Goal: Information Seeking & Learning: Learn about a topic

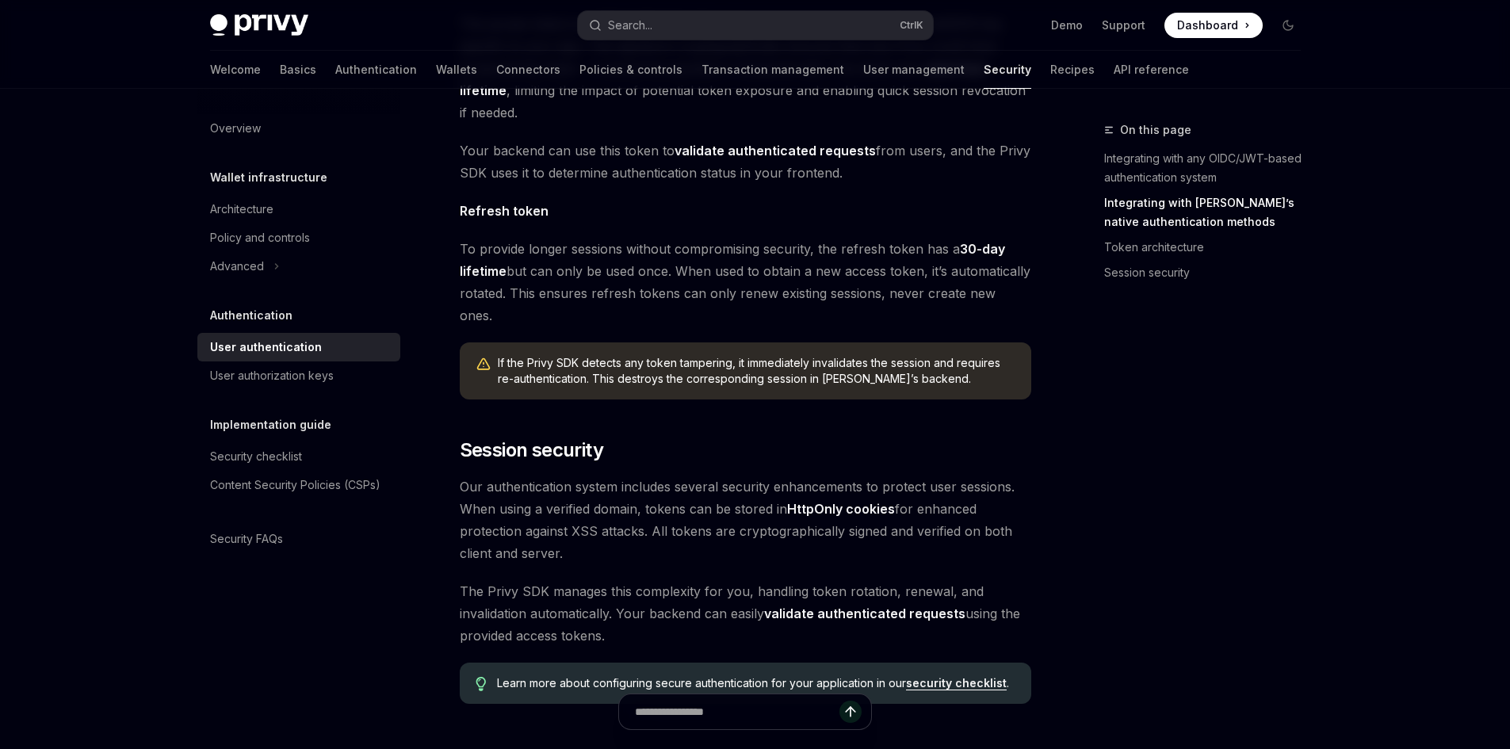
scroll to position [1110, 0]
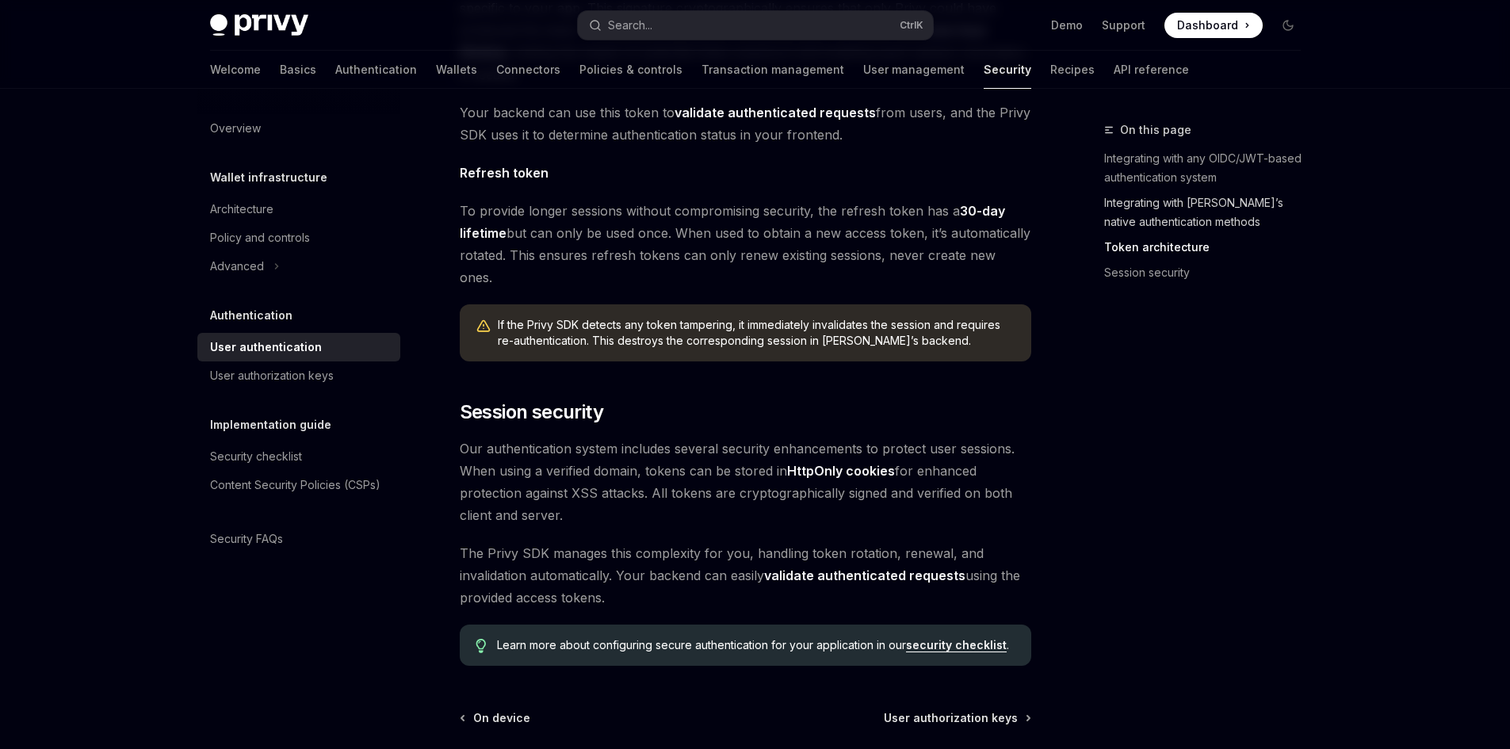
click at [1258, 217] on link "Integrating with Privy’s native authentication methods" at bounding box center [1208, 212] width 209 height 44
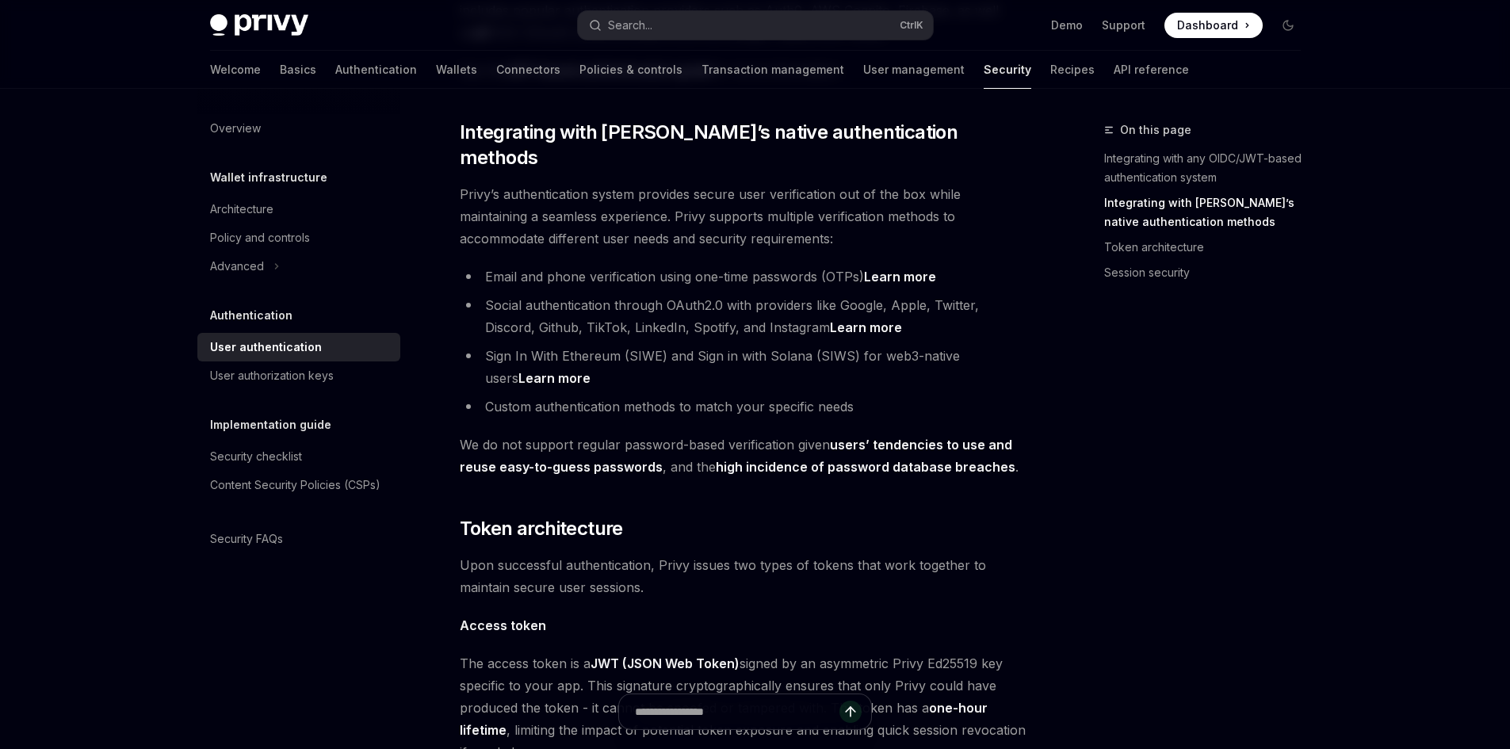
scroll to position [431, 0]
click at [280, 69] on link "Basics" at bounding box center [298, 70] width 36 height 38
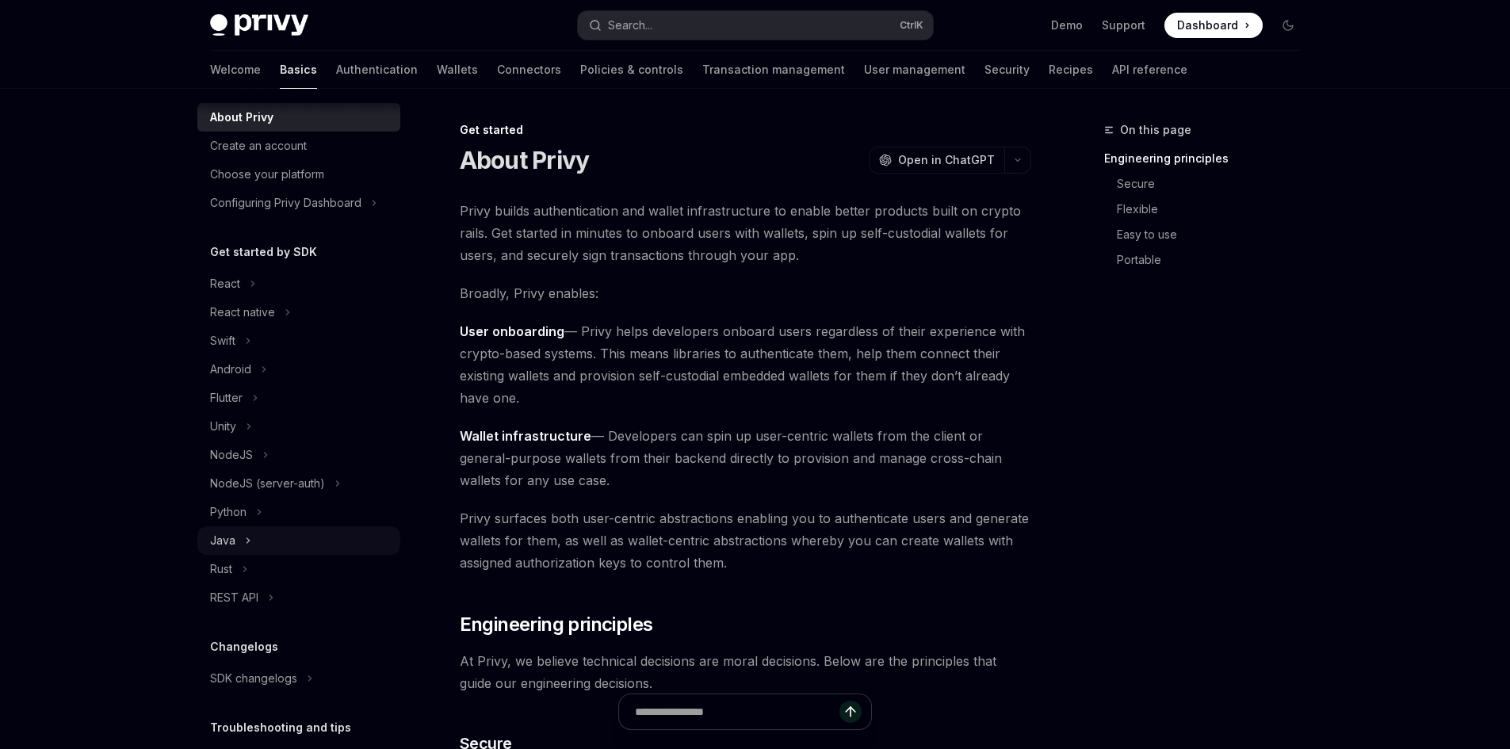
scroll to position [151, 0]
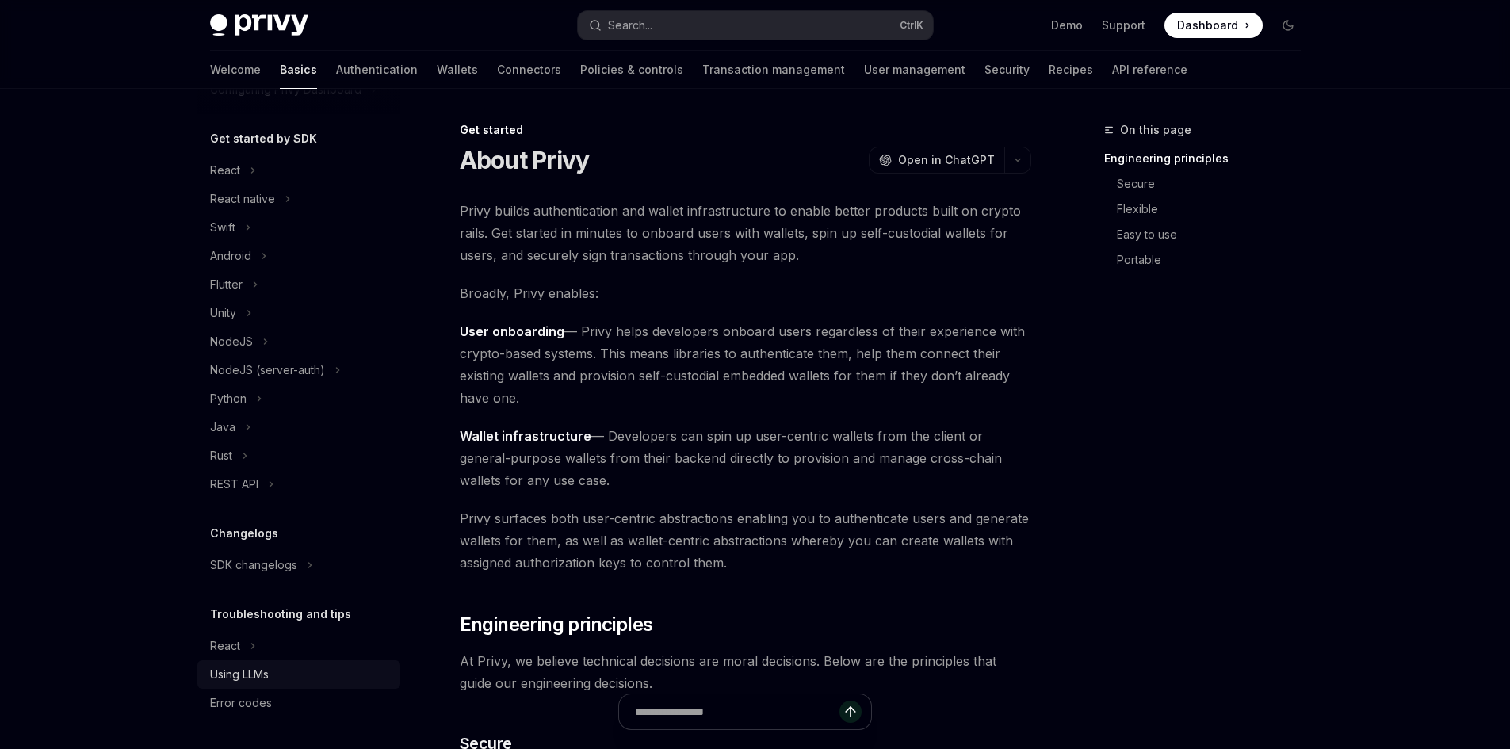
click at [289, 675] on div "Using LLMs" at bounding box center [300, 674] width 181 height 19
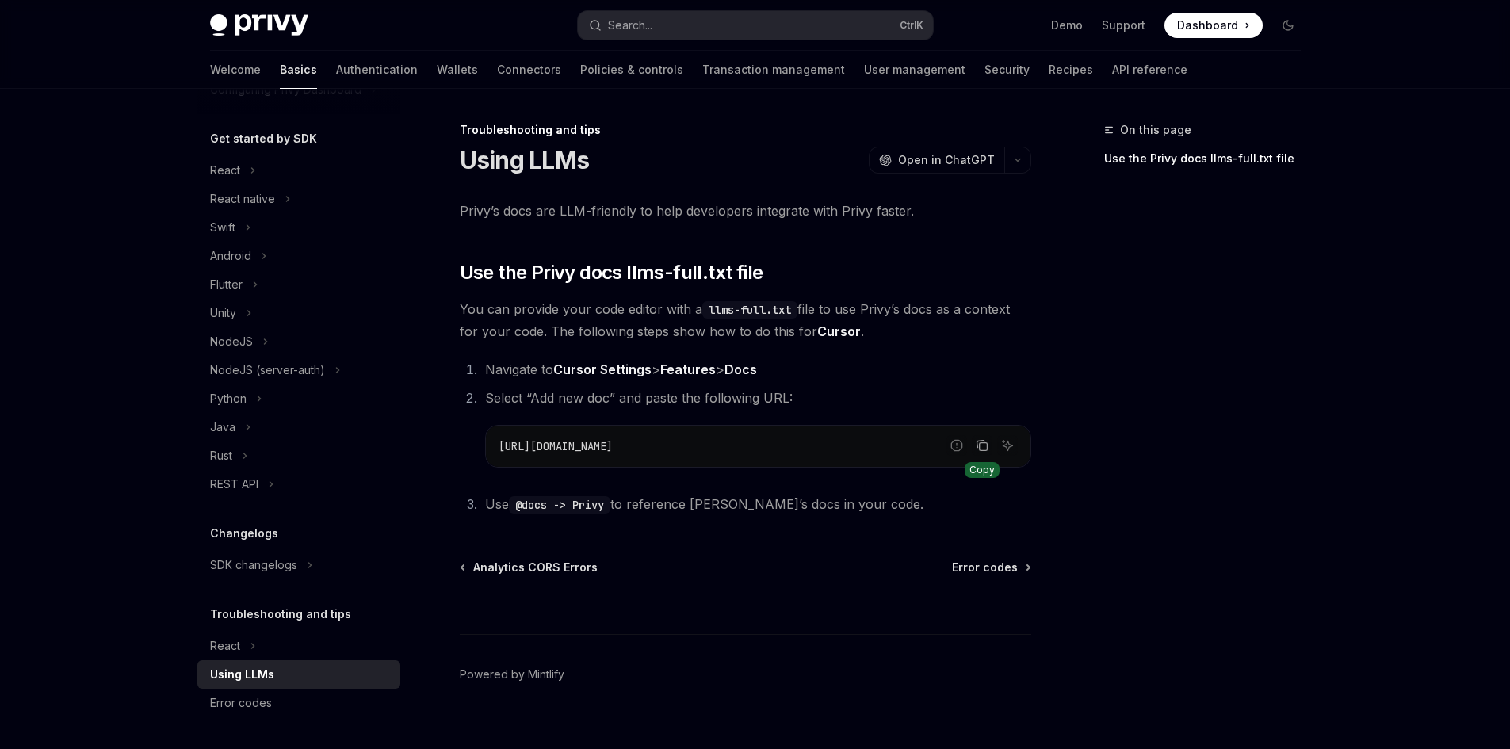
click at [984, 449] on icon "Copy the contents from the code block" at bounding box center [982, 445] width 13 height 13
click at [1283, 465] on div "On this page Use the Privy docs llms-full.txt file" at bounding box center [1192, 434] width 241 height 629
click at [1277, 466] on div "On this page Use the Privy docs llms-full.txt file" at bounding box center [1192, 434] width 241 height 629
type textarea "*"
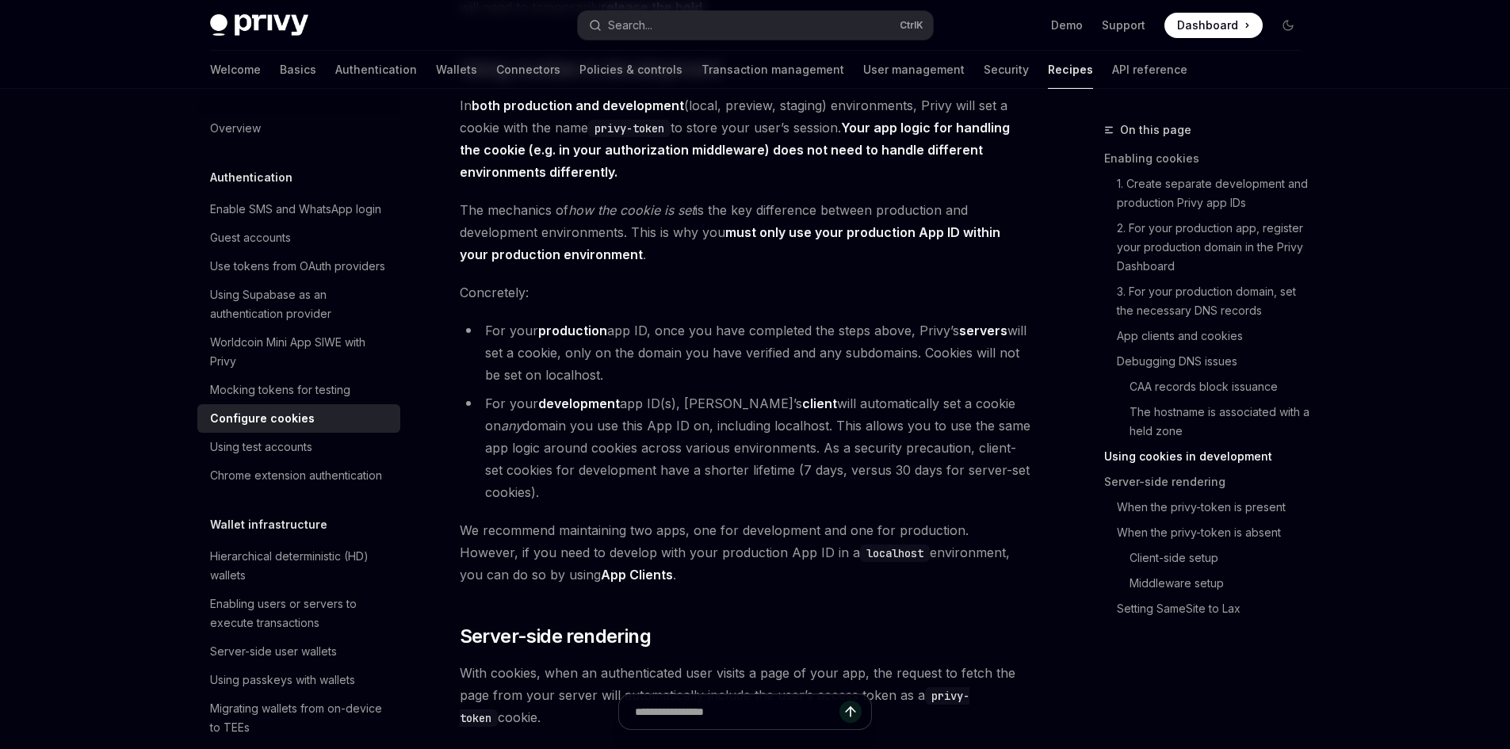
scroll to position [2536, 0]
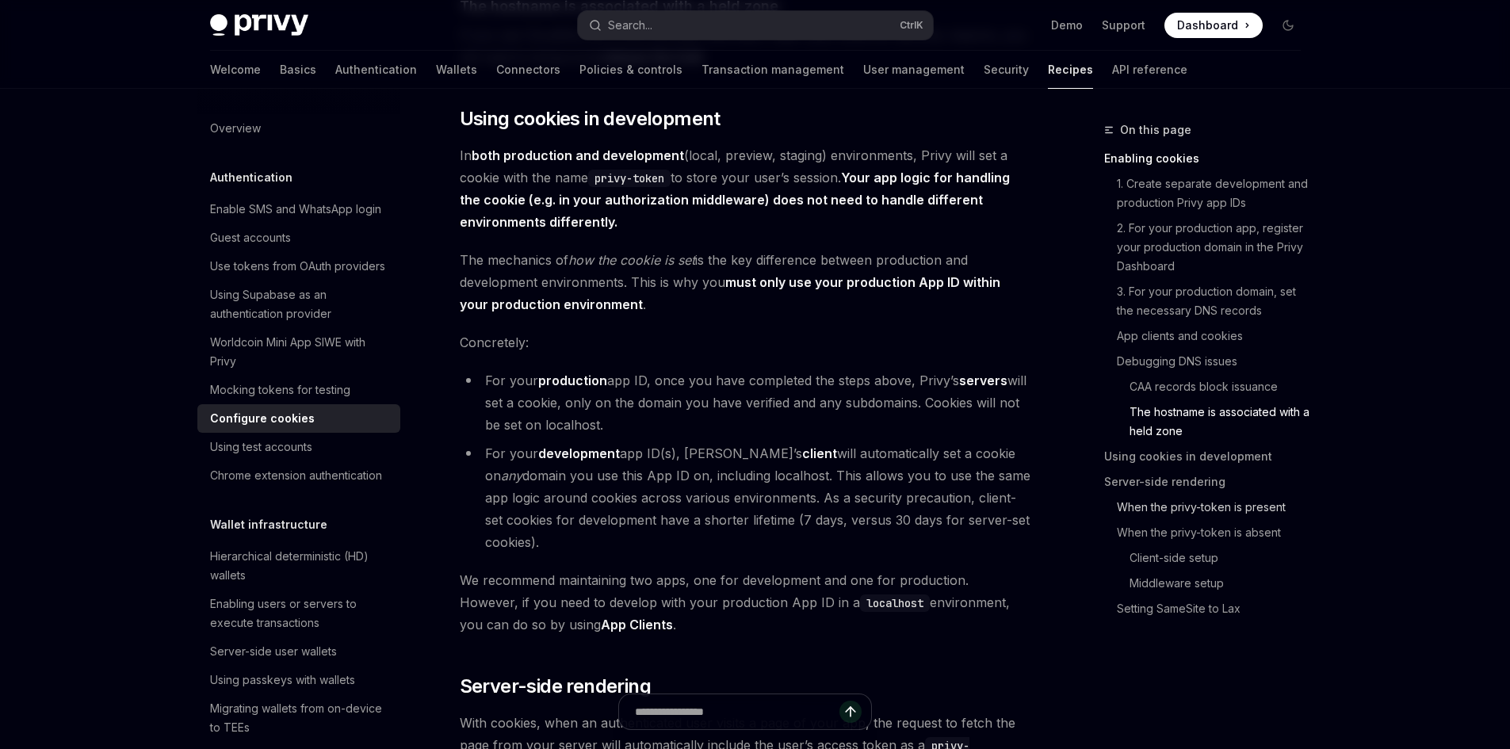
click at [1247, 513] on link "When the privy-token is present" at bounding box center [1208, 507] width 209 height 25
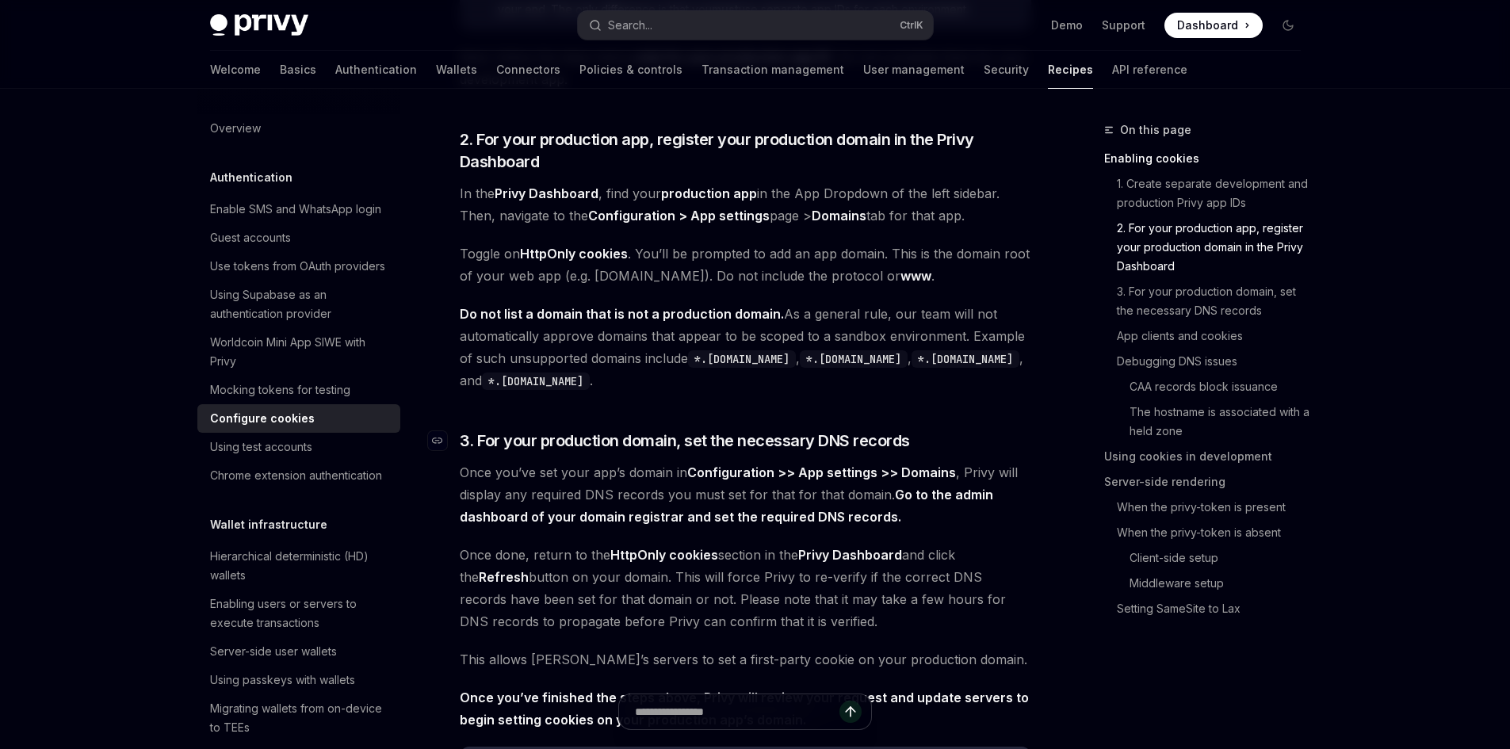
scroll to position [642, 0]
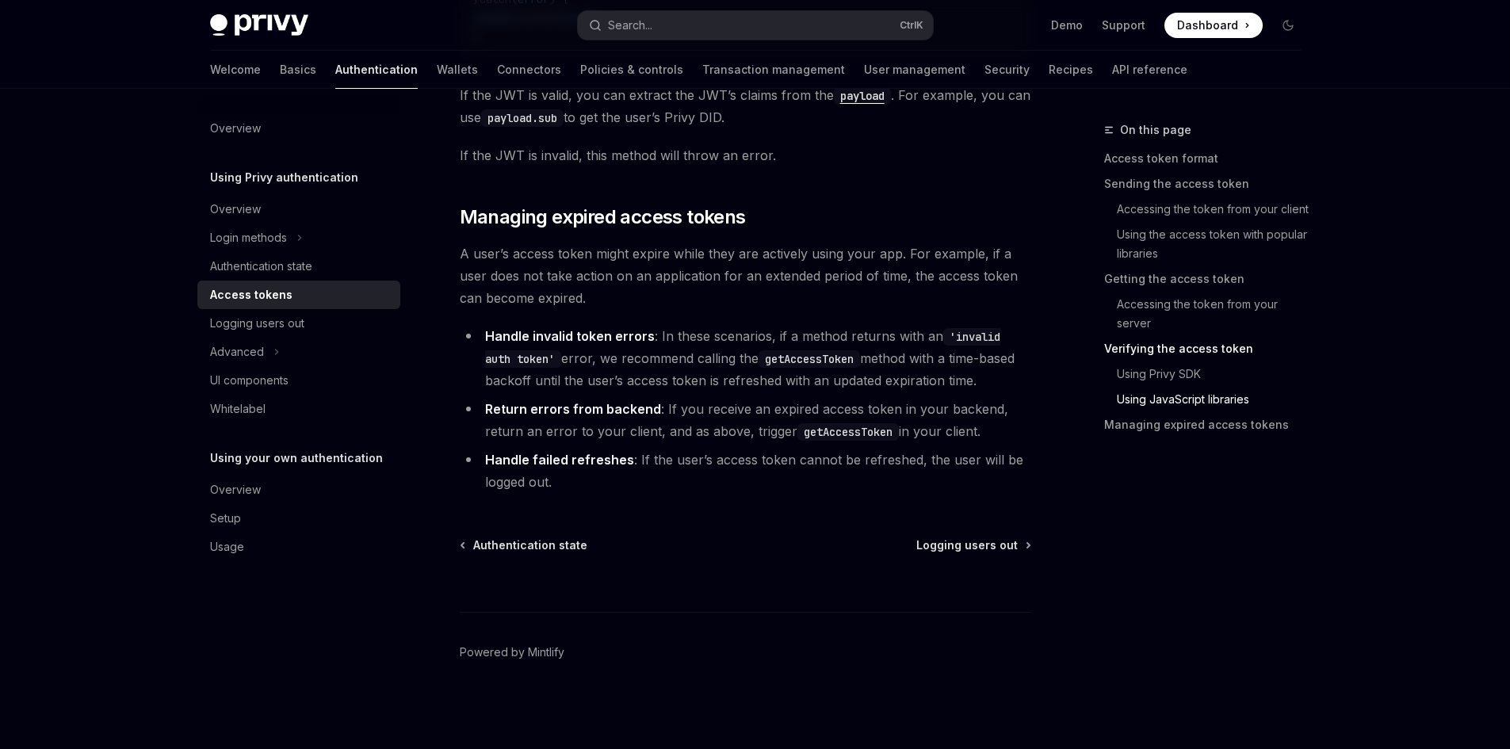
scroll to position [4264, 0]
click at [319, 323] on div "Logging users out" at bounding box center [300, 323] width 181 height 19
type textarea "*"
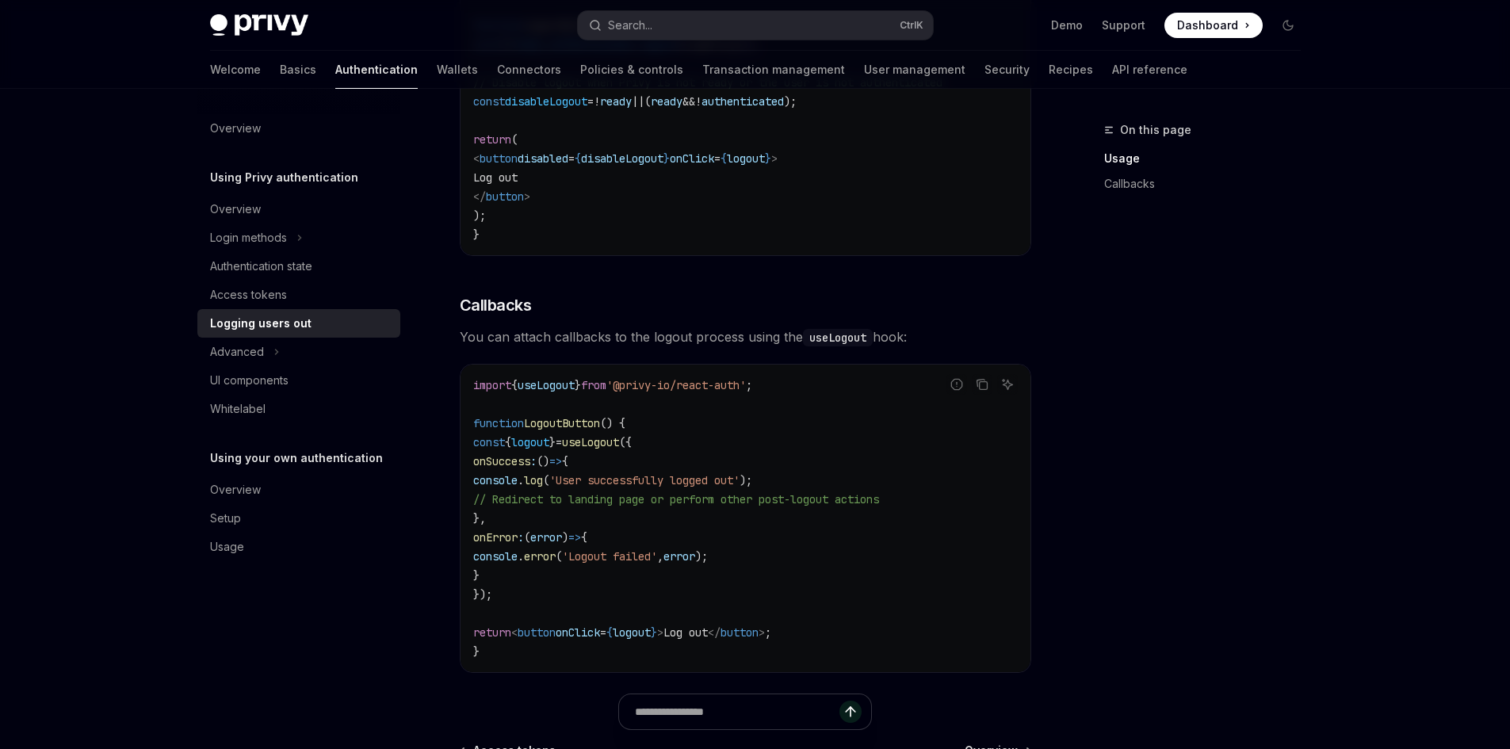
scroll to position [555, 0]
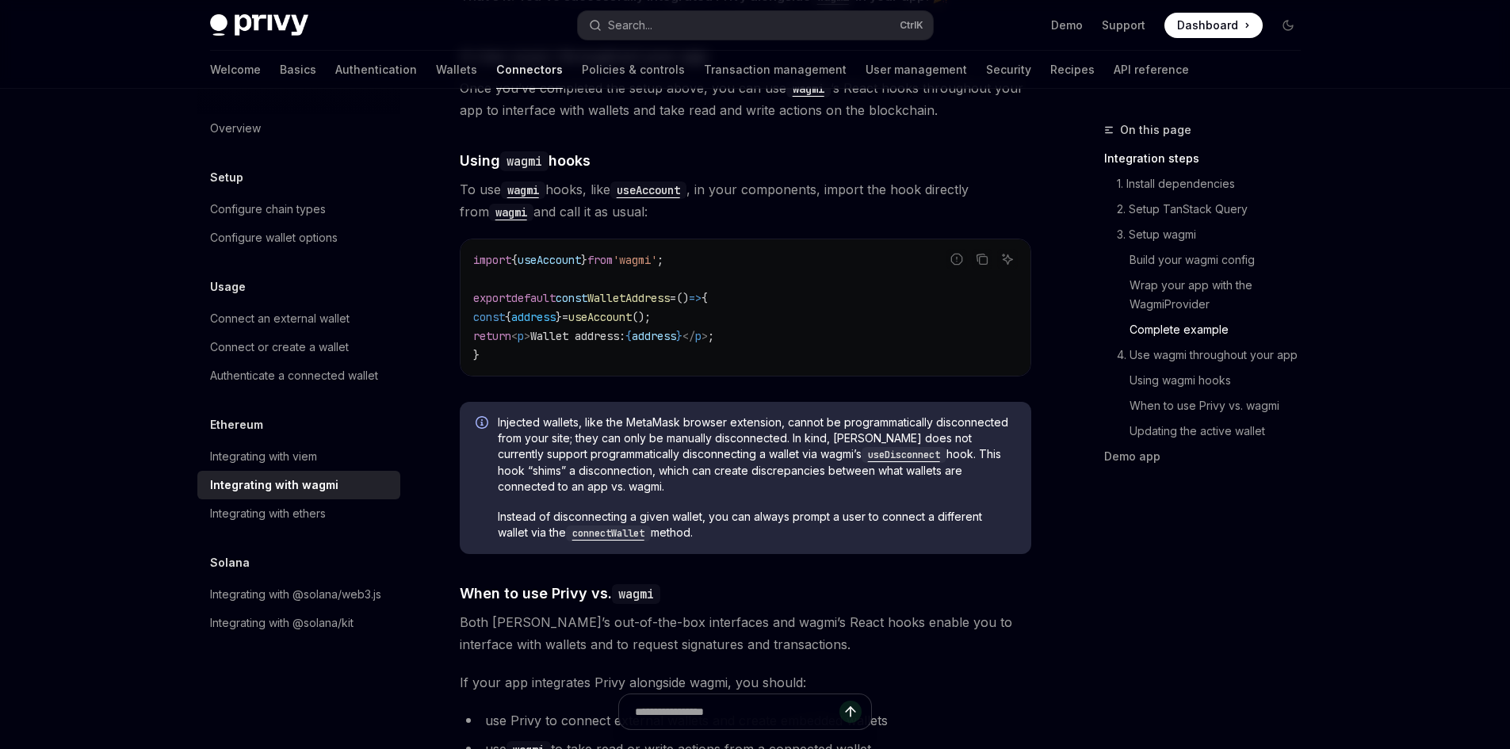
scroll to position [3646, 0]
